Goal: Download file/media

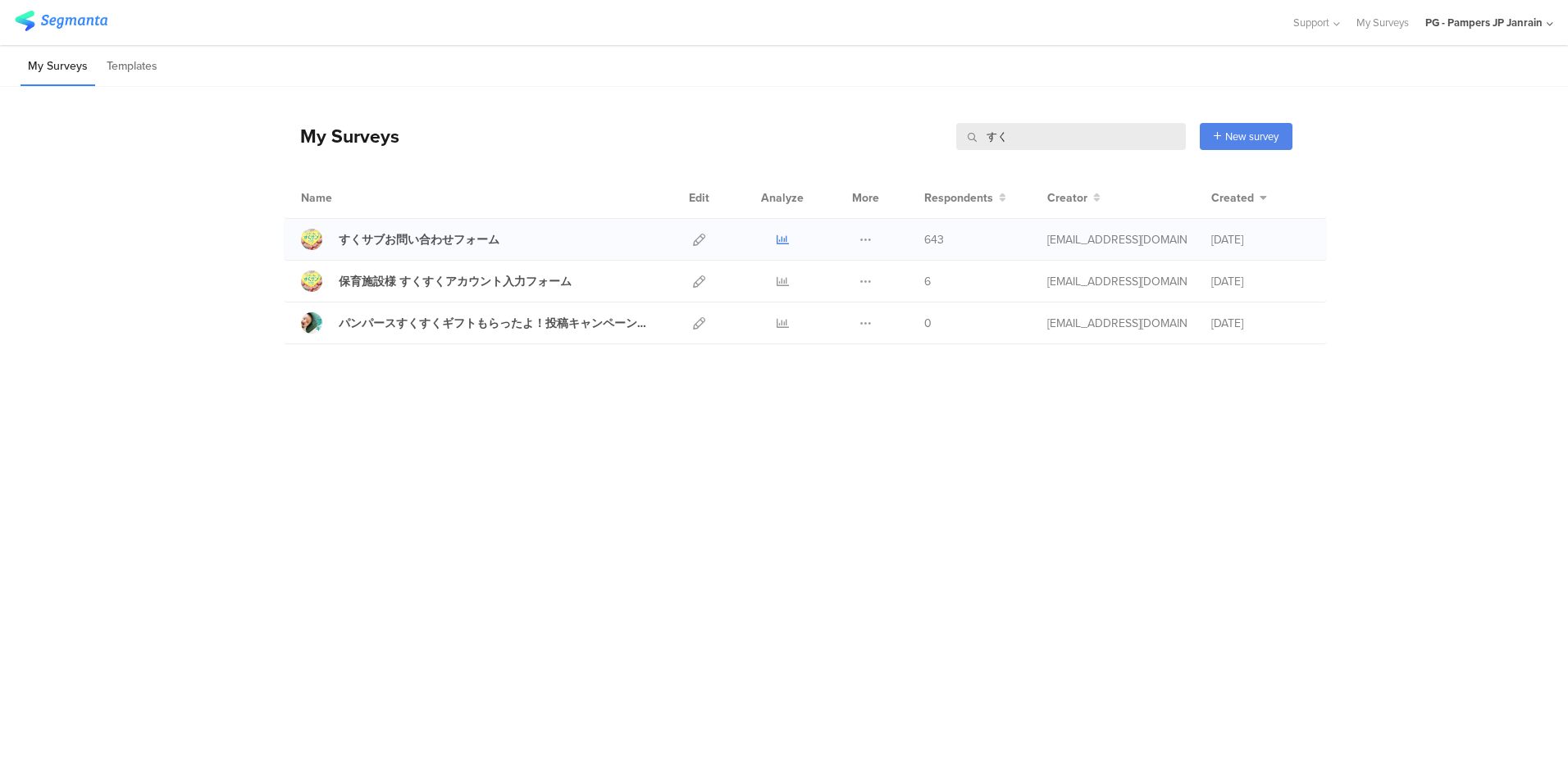
click at [783, 238] on icon at bounding box center [782, 239] width 12 height 12
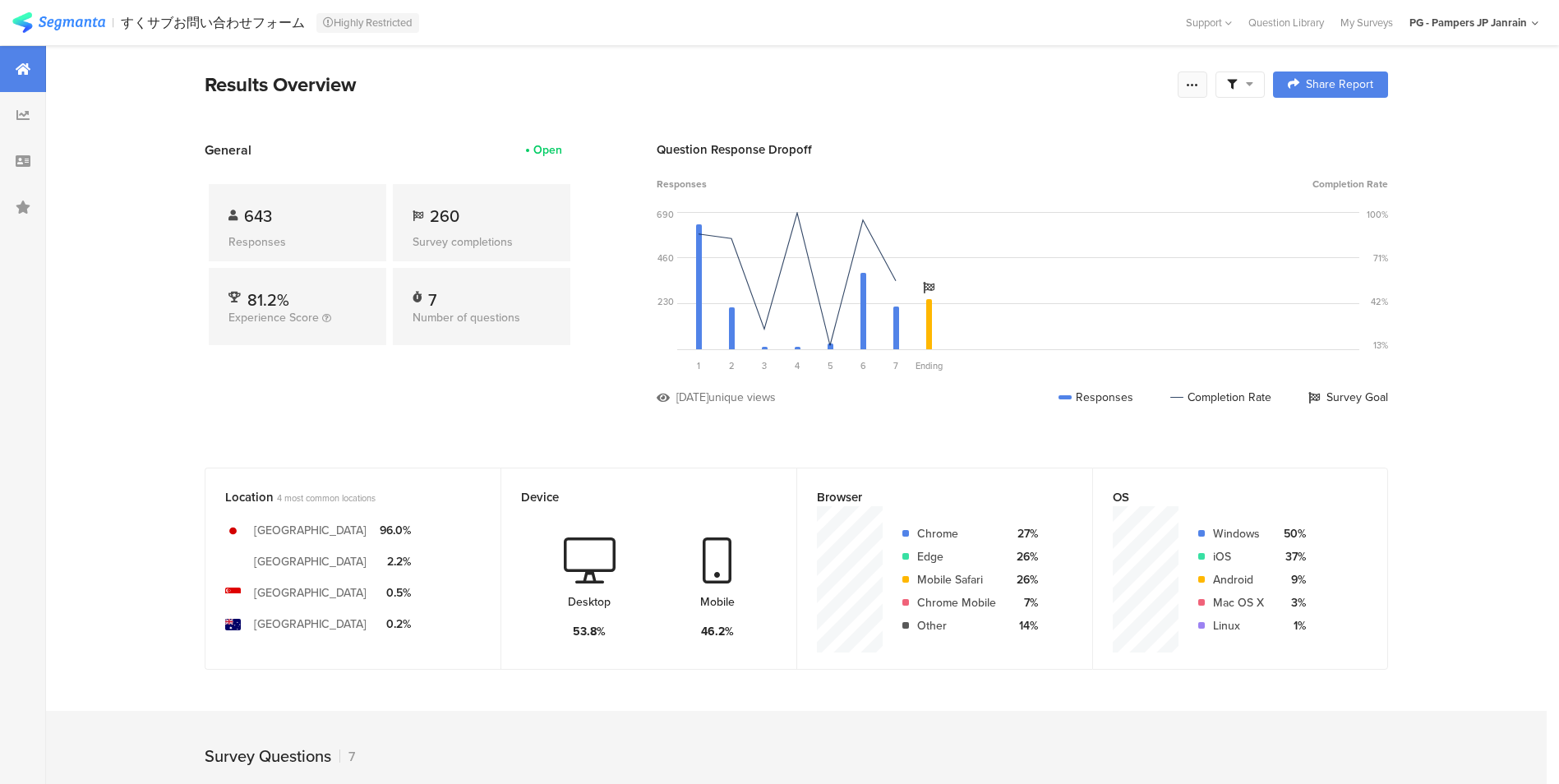
click at [1197, 88] on icon at bounding box center [1193, 84] width 13 height 13
click at [1006, 250] on span "Export Results" at bounding box center [1021, 250] width 74 height 17
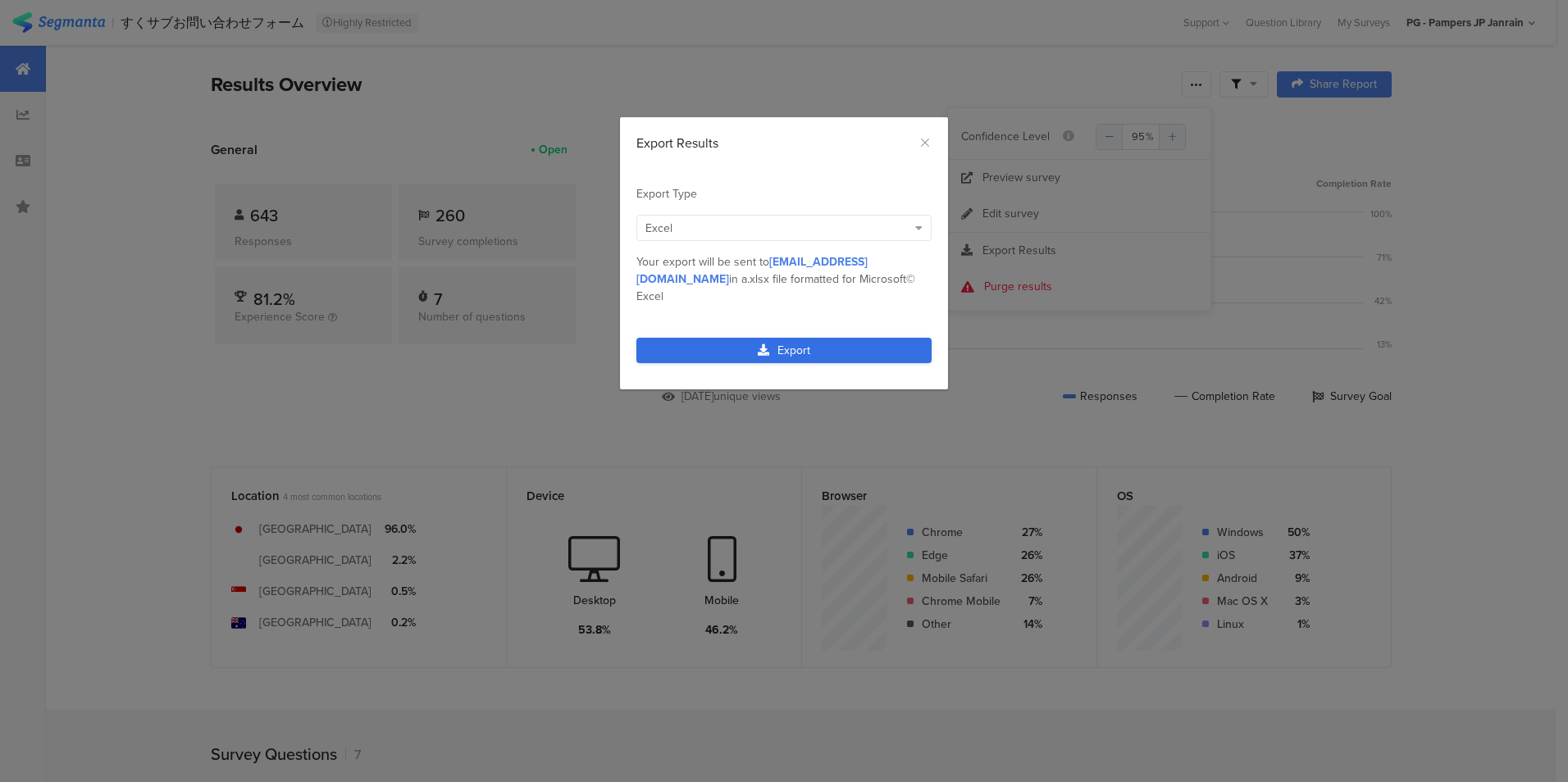
click at [696, 338] on link "Export" at bounding box center [784, 351] width 295 height 26
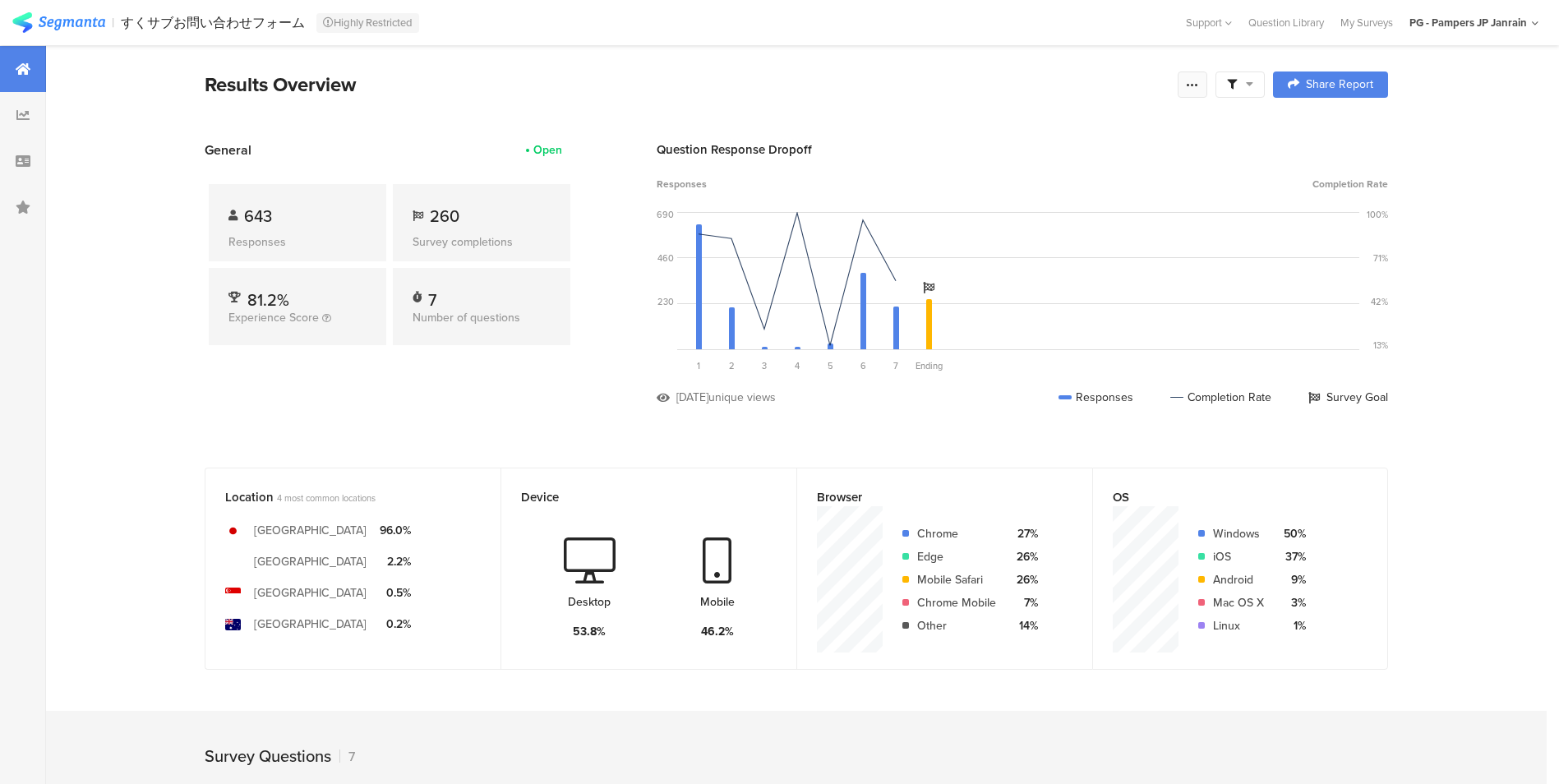
click at [1193, 82] on icon at bounding box center [1193, 84] width 13 height 13
click at [1002, 247] on span "Export Results" at bounding box center [1021, 250] width 74 height 17
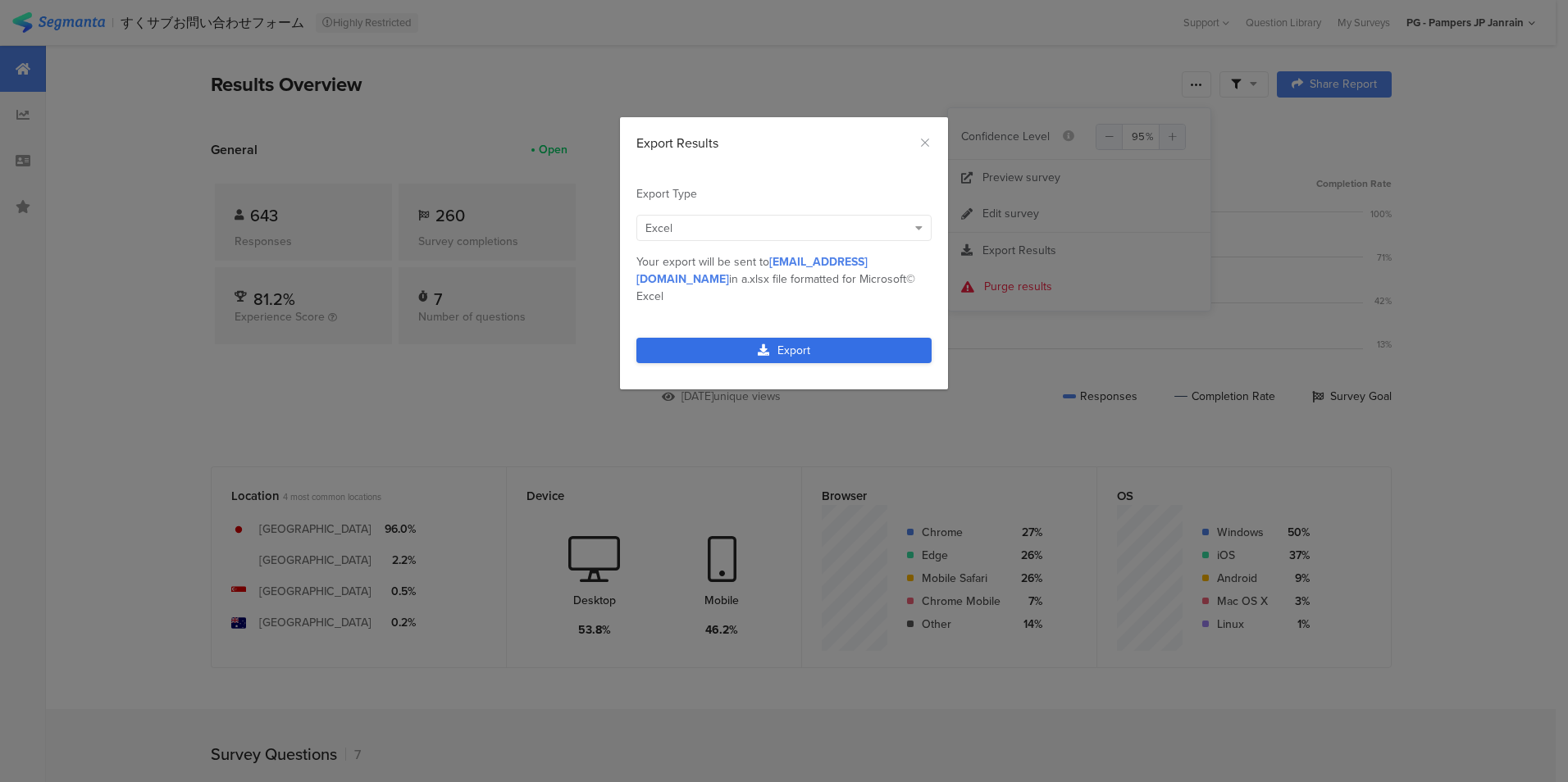
click at [814, 338] on link "Export" at bounding box center [784, 351] width 295 height 26
